Goal: Find contact information: Find contact information

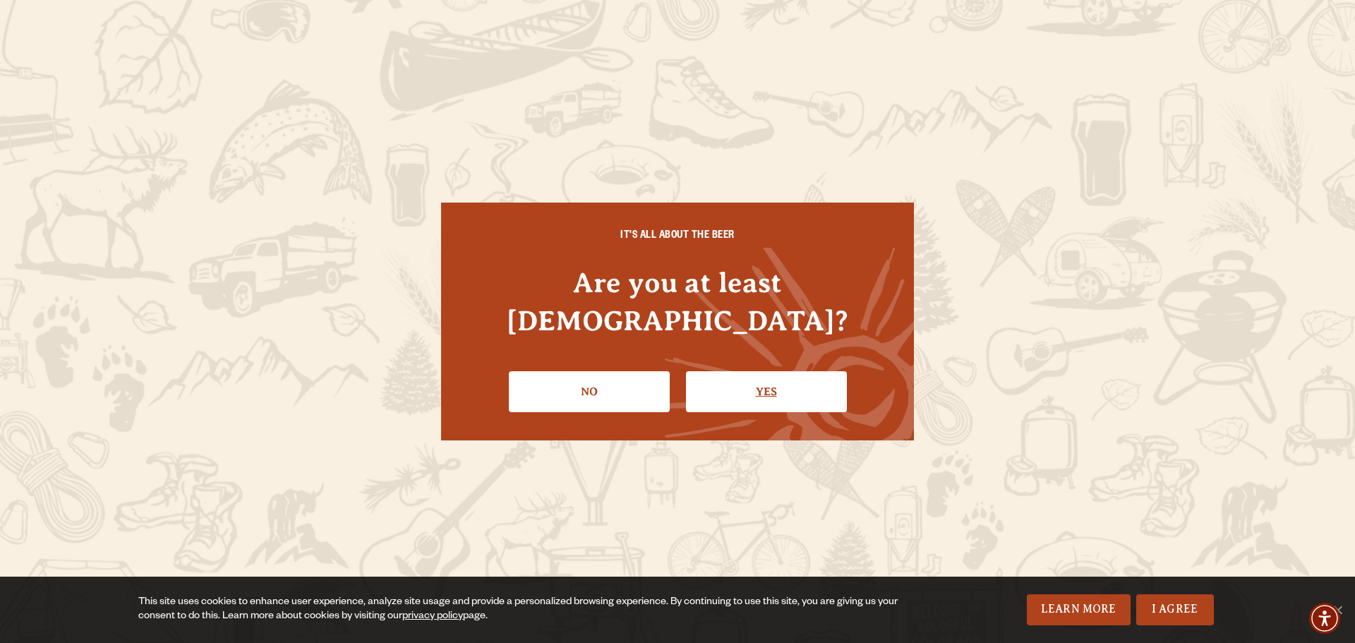
click at [778, 374] on link "Yes" at bounding box center [766, 391] width 161 height 41
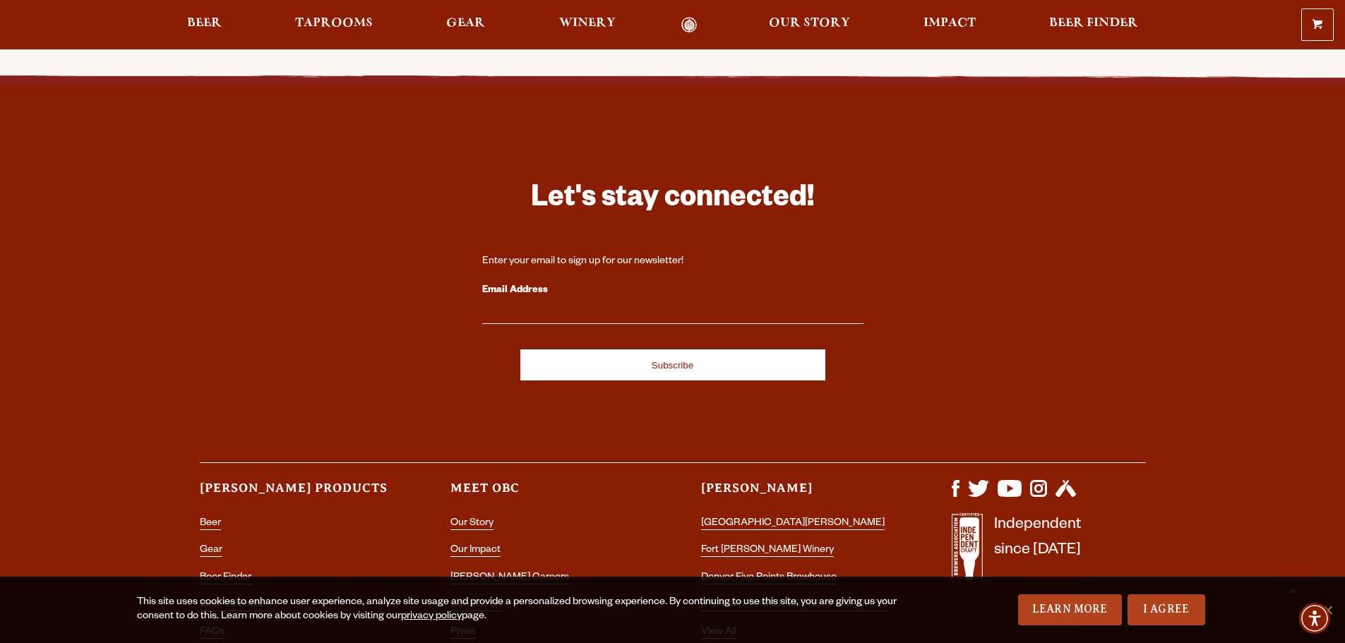
scroll to position [4214, 0]
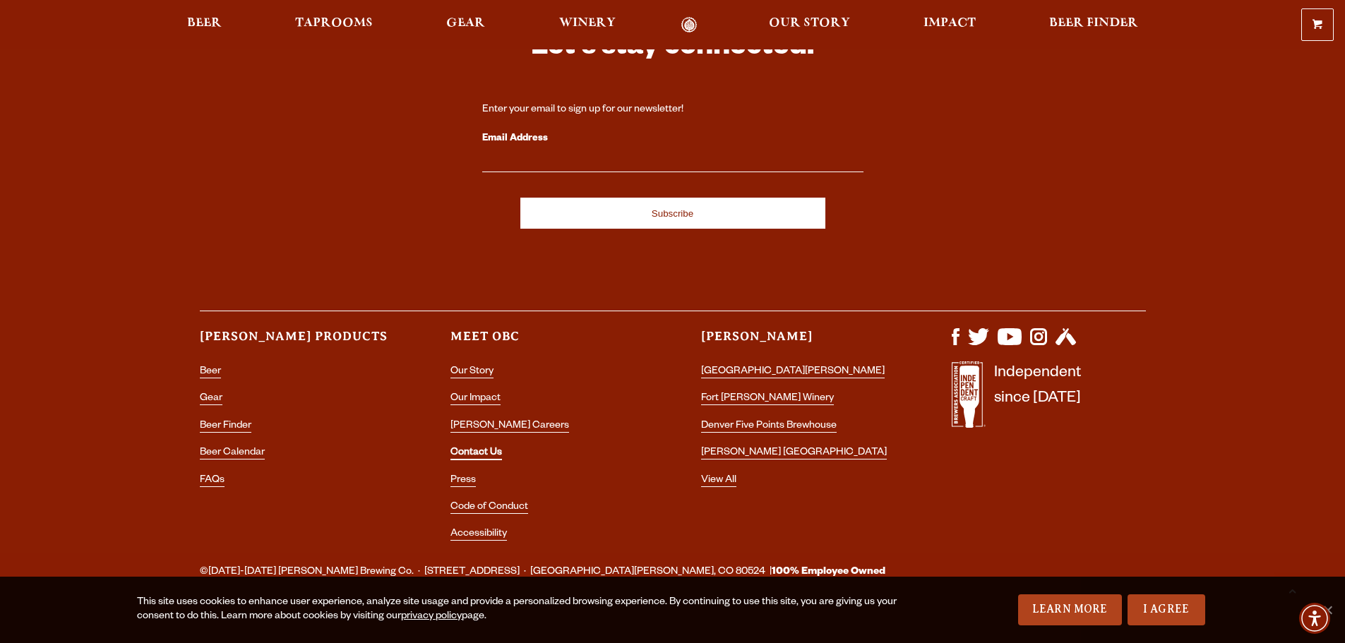
click at [478, 448] on link "Contact Us" at bounding box center [476, 454] width 52 height 13
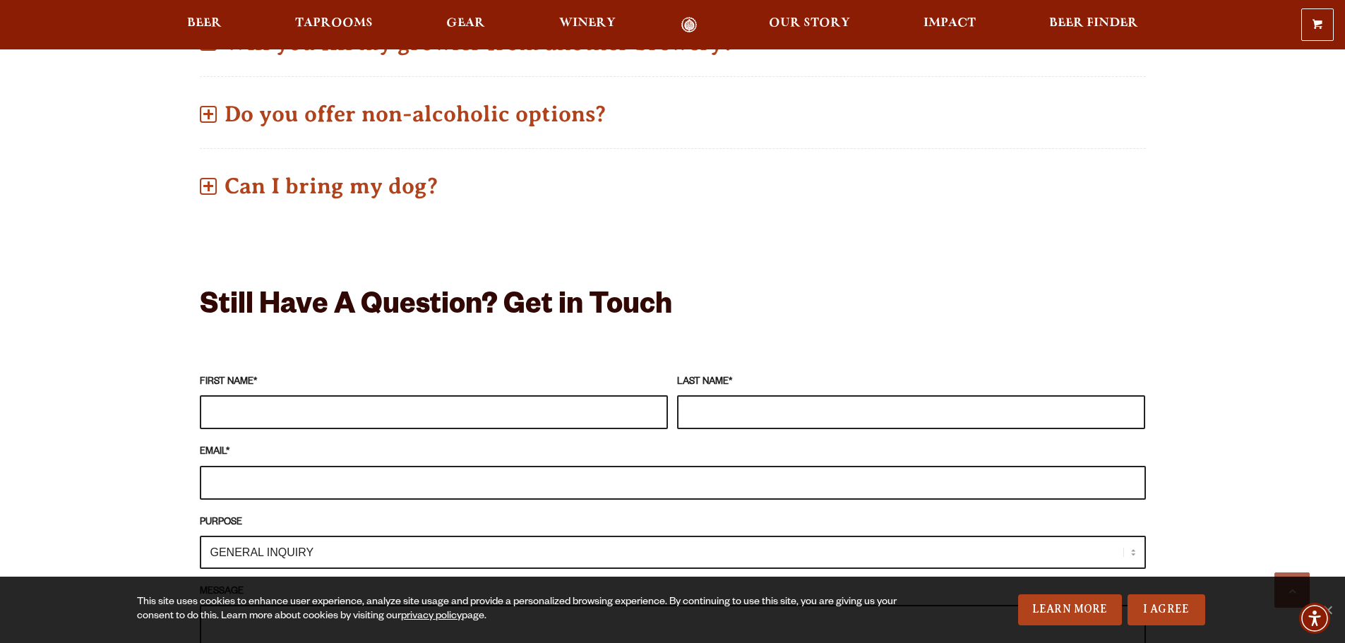
scroll to position [1059, 0]
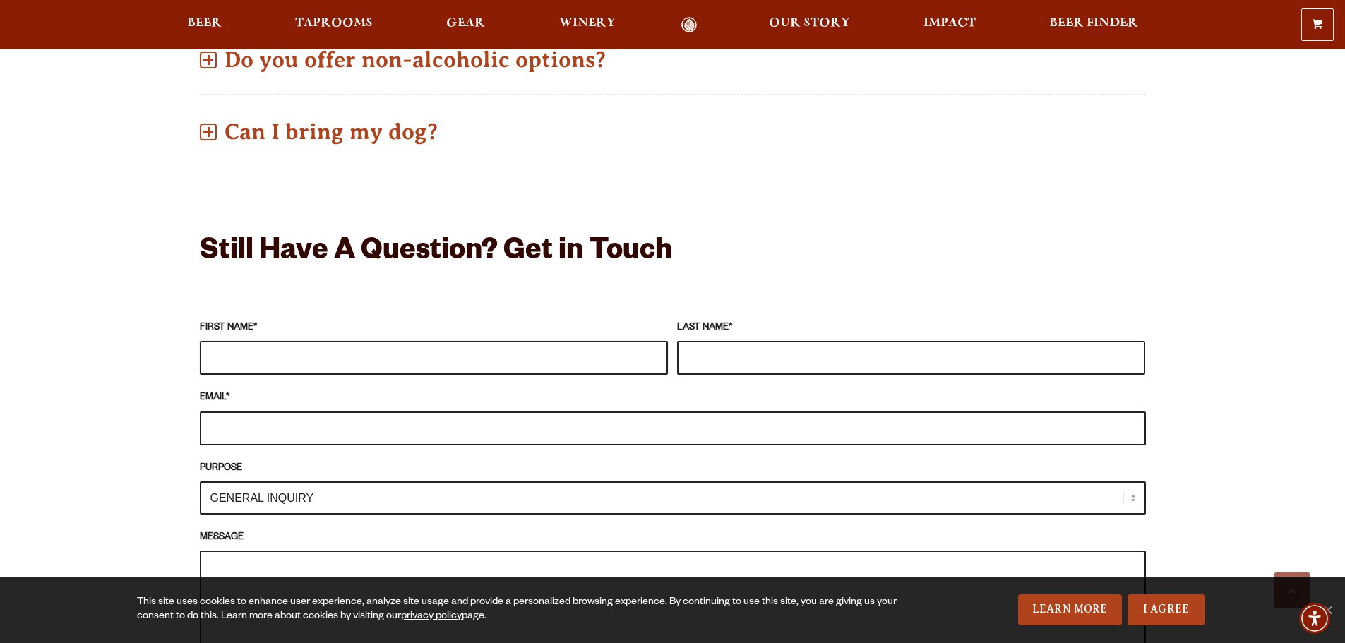
click at [385, 364] on input "FIRST NAME *" at bounding box center [434, 358] width 468 height 34
type input "[PERSON_NAME]"
type input "[PERSON_NAME][EMAIL_ADDRESS][PERSON_NAME][US_STATE][DOMAIN_NAME]"
click at [1136, 503] on select "GENERAL INQUIRY TAPROOM / BREWERY WINERY BOOK A TOUR MEDIA INQUIRY GEAR SHOP [P…" at bounding box center [673, 497] width 946 height 33
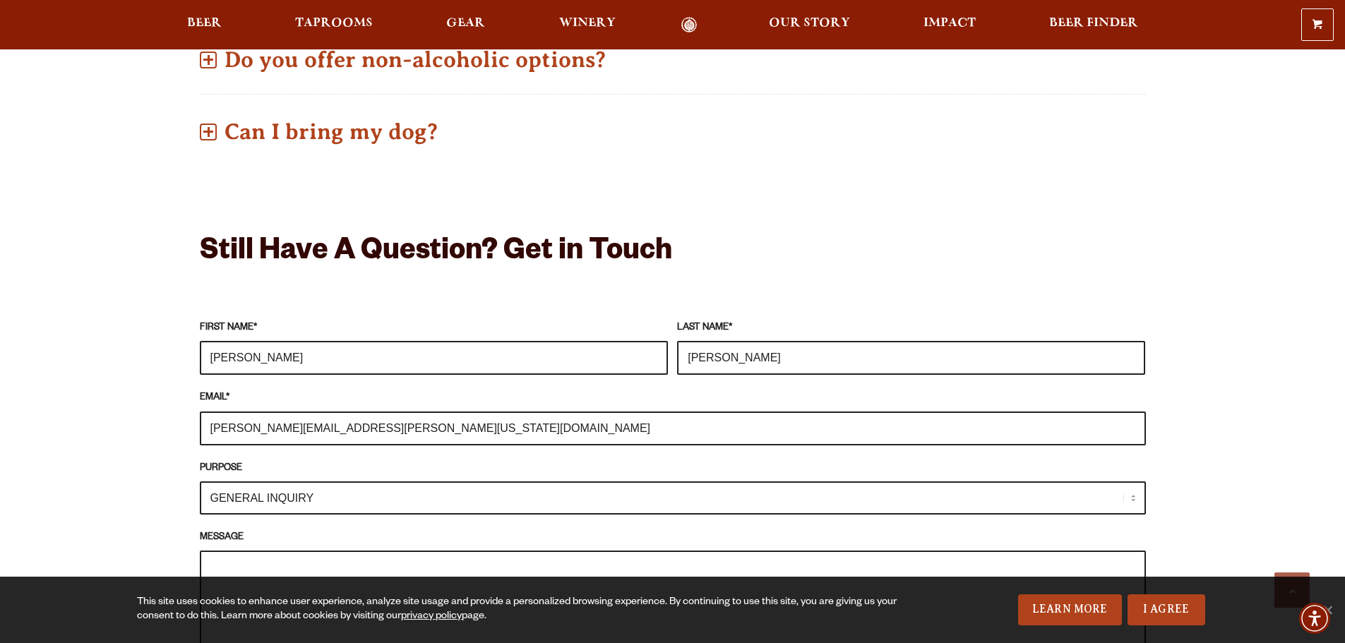
click at [114, 404] on div "Frequently Asked Questions What’s Your Shipping & Exchange Policy? Shipping: Ou…" at bounding box center [672, 449] width 1345 height 1791
click at [144, 164] on div "Frequently Asked Questions What’s Your Shipping & Exchange Policy? Shipping: Ou…" at bounding box center [672, 449] width 1345 height 1791
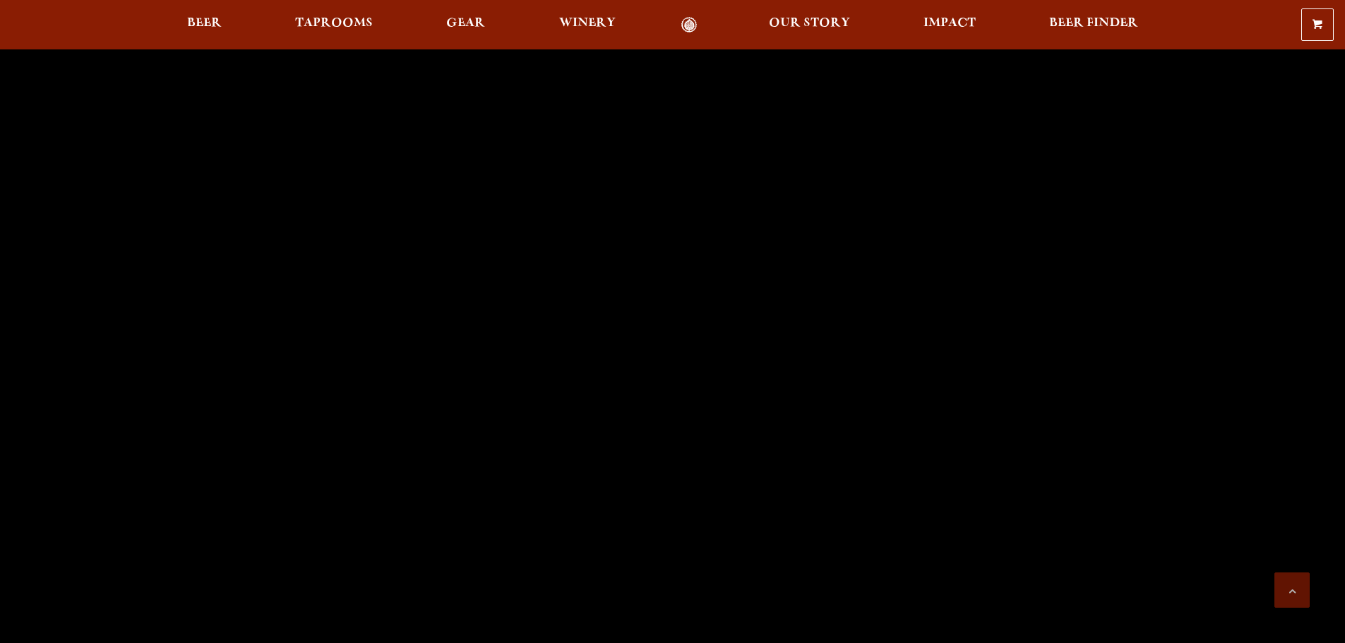
scroll to position [4214, 0]
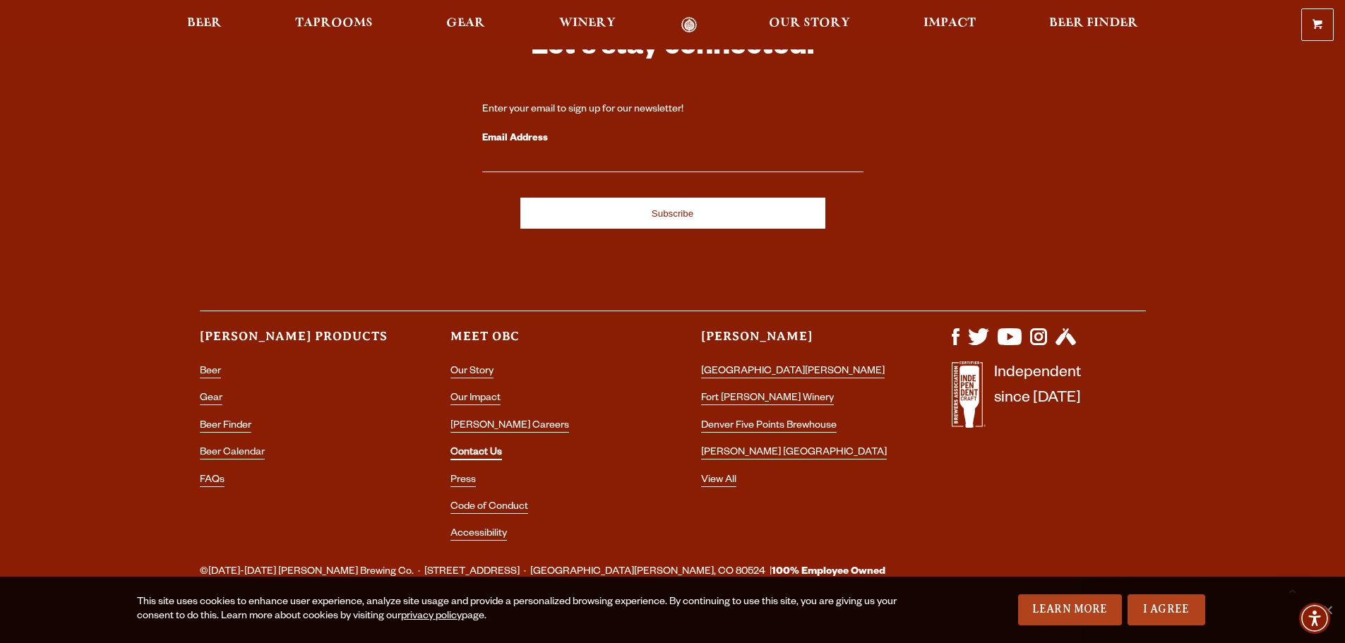
click at [488, 448] on link "Contact Us" at bounding box center [476, 454] width 52 height 13
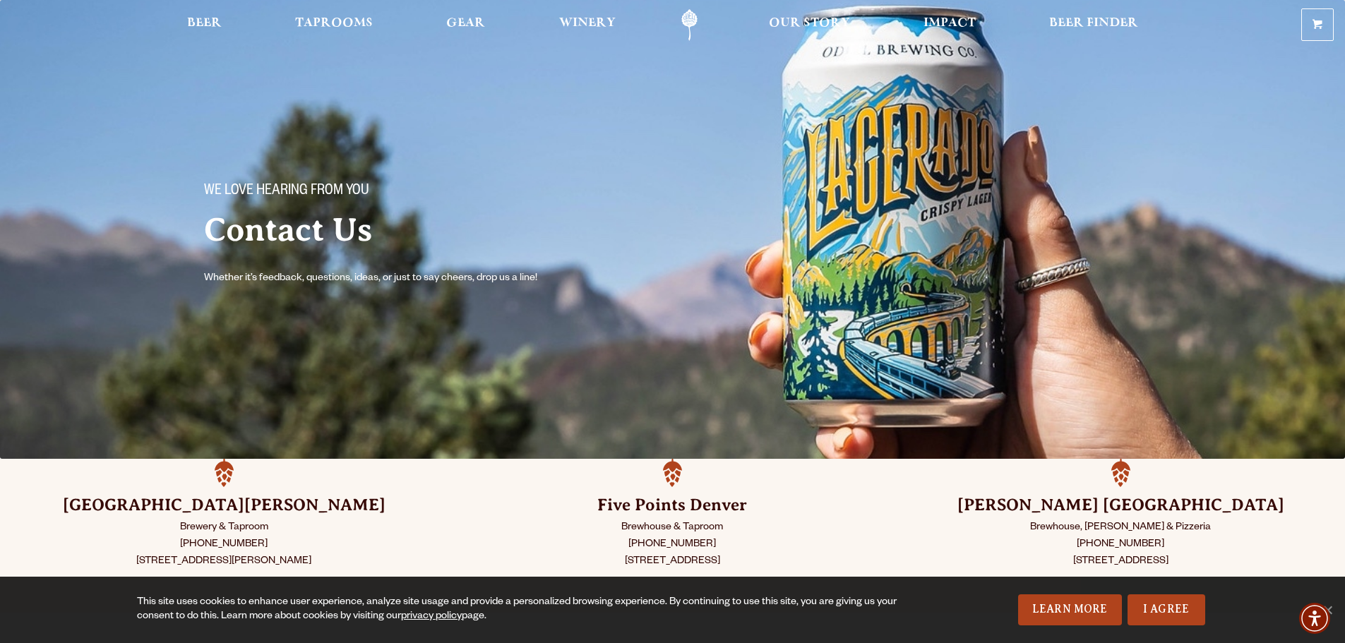
click at [234, 541] on p "Brewery & Taproom (970) 498-9070 800 East Lincoln Ave Fort Collins, CO 80524" at bounding box center [224, 545] width 378 height 51
copy p "[PHONE_NUMBER]"
